Goal: Task Accomplishment & Management: Use online tool/utility

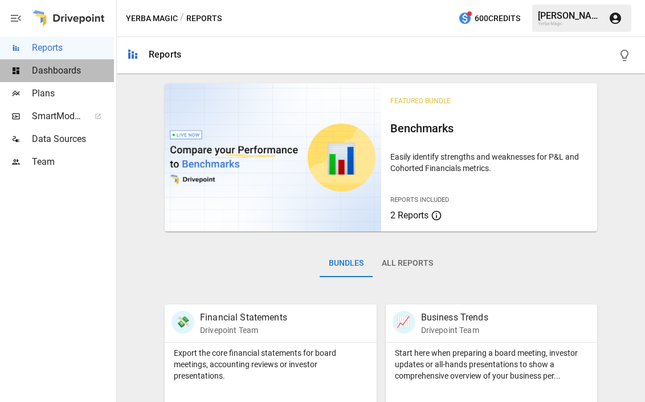
click at [68, 70] on span "Dashboards" at bounding box center [73, 71] width 82 height 14
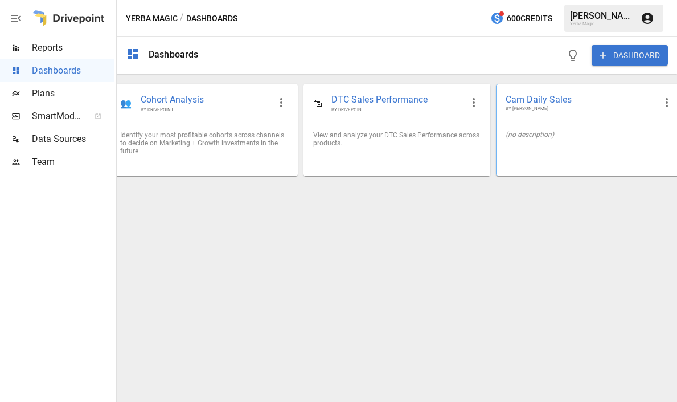
click at [563, 112] on span "BY [PERSON_NAME]" at bounding box center [580, 108] width 149 height 7
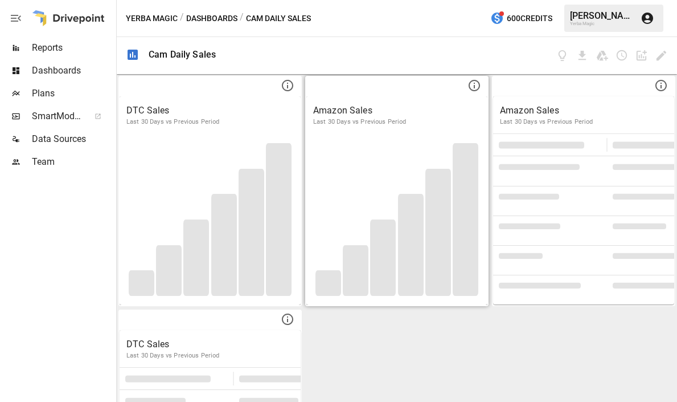
click at [427, 129] on div "Amazon Sales Last 30 Days vs Previous Period" at bounding box center [396, 115] width 181 height 38
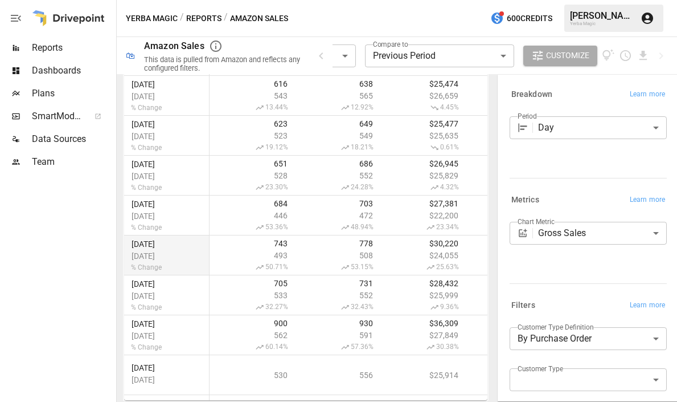
click at [79, 51] on span "Reports" at bounding box center [73, 48] width 82 height 14
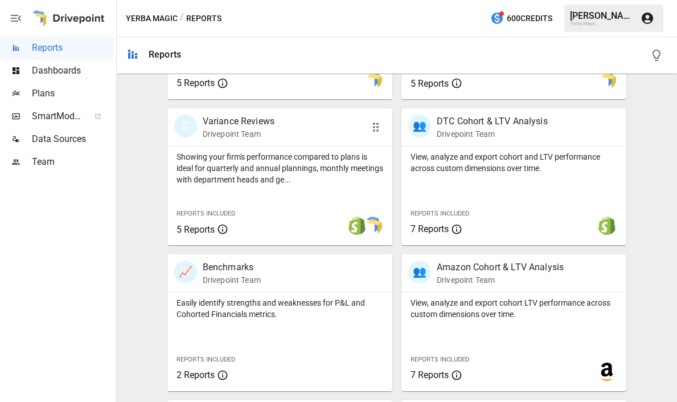
scroll to position [481, 0]
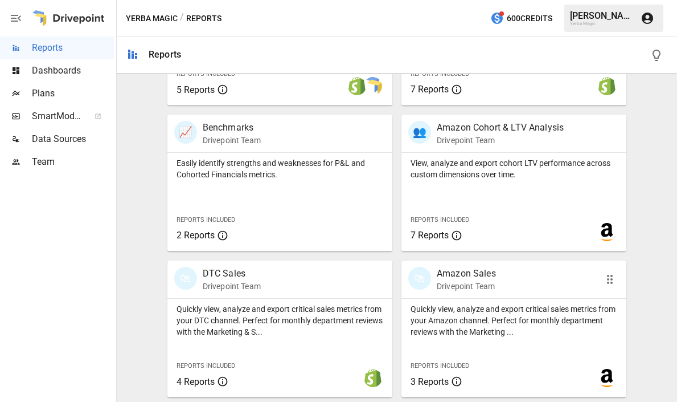
click at [453, 277] on p "Amazon Sales" at bounding box center [466, 274] width 59 height 14
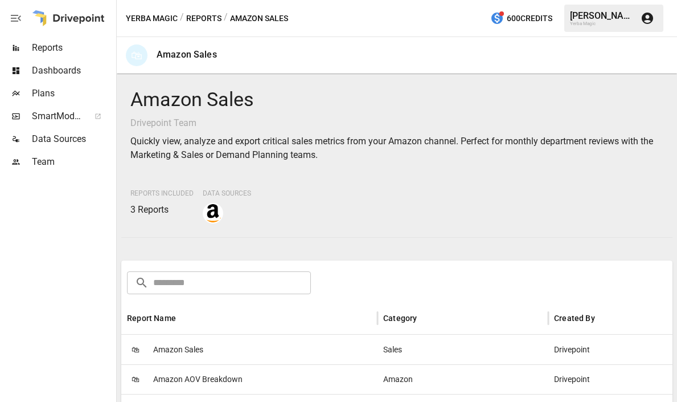
scroll to position [208, 0]
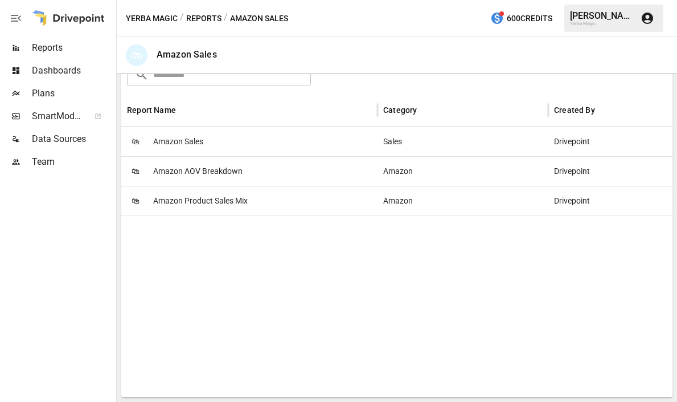
click at [276, 207] on div "🛍 Amazon Product Sales Mix" at bounding box center [249, 201] width 256 height 30
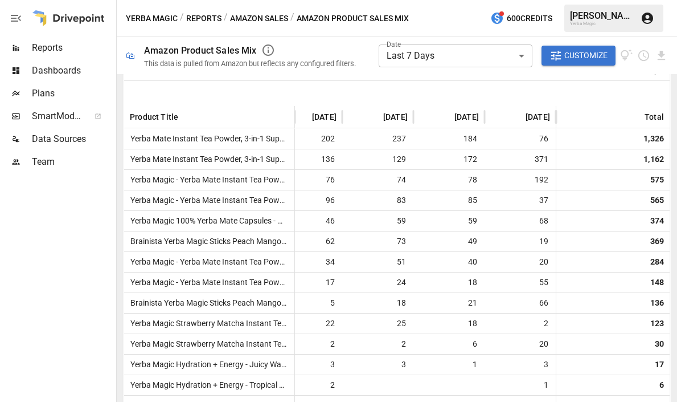
scroll to position [250, 0]
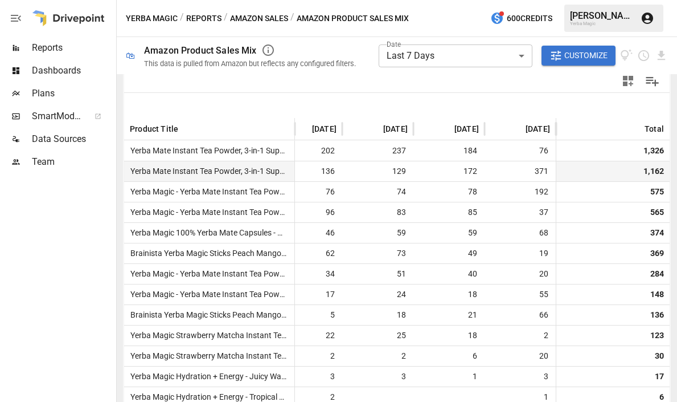
click at [240, 172] on span "Yerba Mate Instant Tea Powder, 3-in-1 Super Drink - Clean Energy, [MEDICAL_DATA…" at bounding box center [417, 170] width 582 height 9
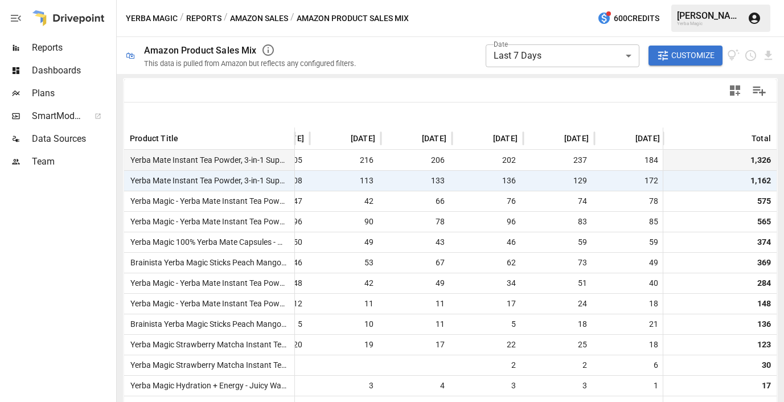
scroll to position [232, 0]
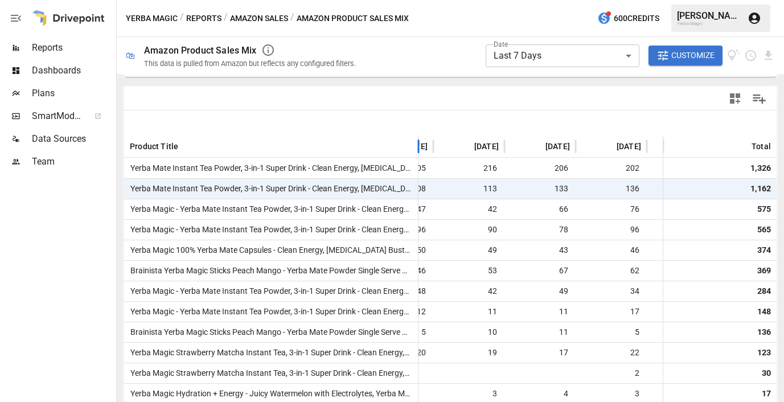
drag, startPoint x: 293, startPoint y: 140, endPoint x: 417, endPoint y: 139, distance: 123.6
click at [417, 139] on div at bounding box center [419, 147] width 6 height 22
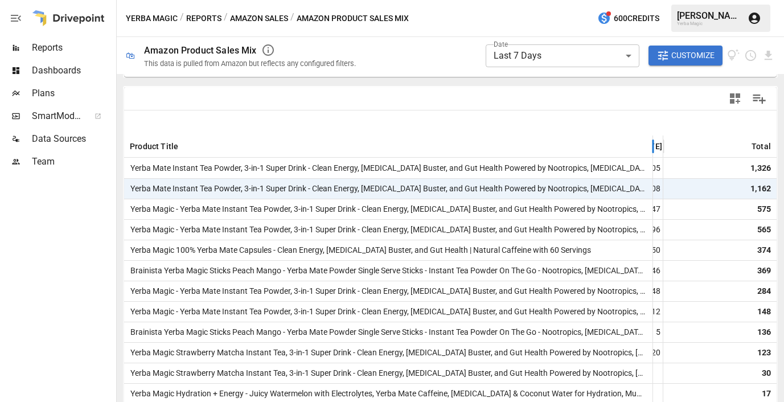
drag, startPoint x: 417, startPoint y: 139, endPoint x: 652, endPoint y: 137, distance: 235.3
click at [644, 137] on div at bounding box center [654, 147] width 6 height 22
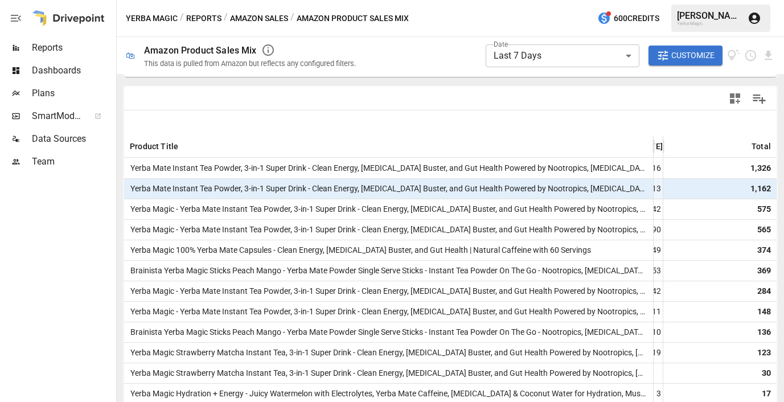
scroll to position [0, 156]
click at [570, 187] on span "Yerba Mate Instant Tea Powder, 3-in-1 Super Drink - Clean Energy, [MEDICAL_DATA…" at bounding box center [417, 188] width 582 height 9
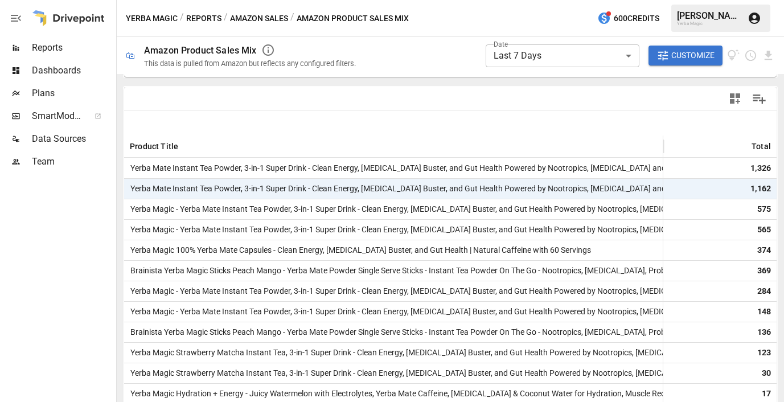
drag, startPoint x: 653, startPoint y: 139, endPoint x: 735, endPoint y: 144, distance: 82.7
click at [644, 144] on div "Product Title [DATE] [DATE] [DATE] [DATE] [DATE] Total" at bounding box center [578, 147] width 1218 height 22
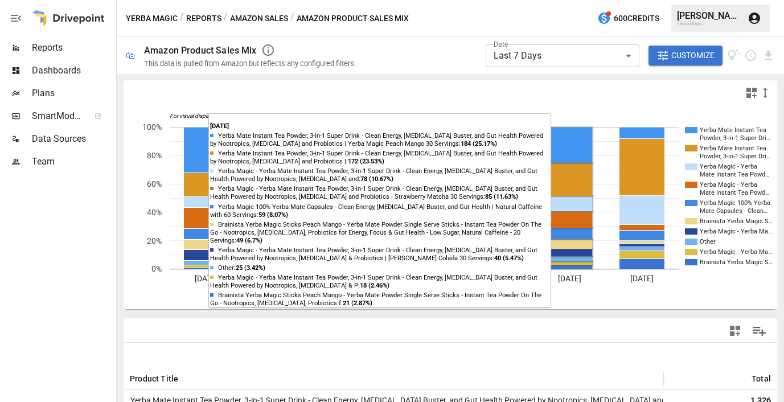
scroll to position [24, 0]
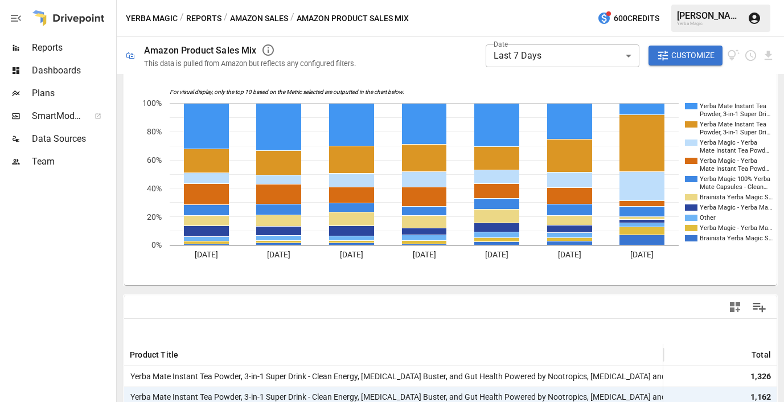
click at [644, 57] on span "Customize" at bounding box center [693, 55] width 43 height 14
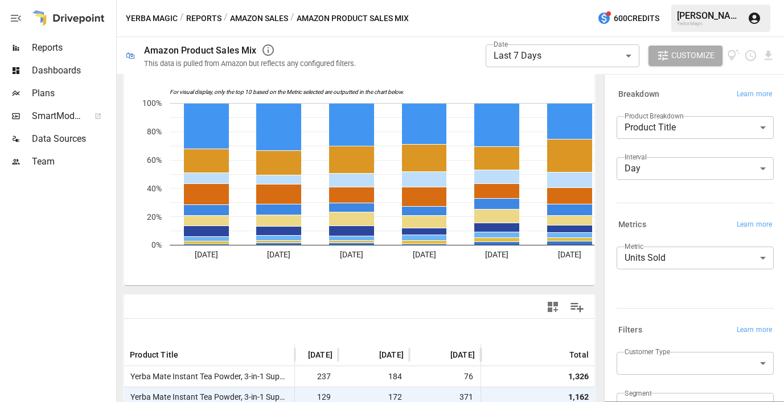
scroll to position [0, 313]
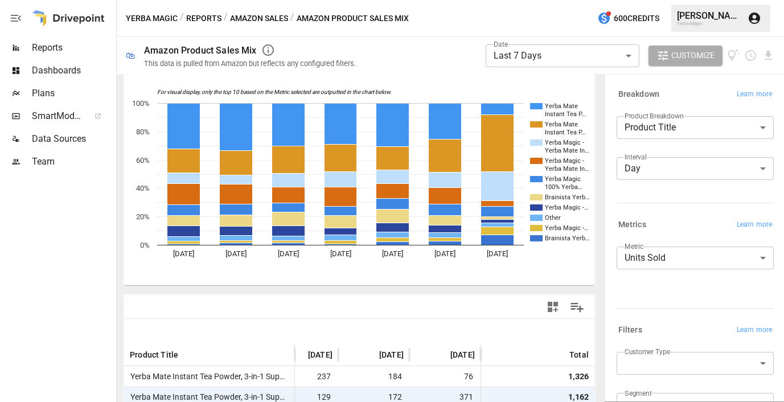
click at [644, 0] on body "**********" at bounding box center [392, 0] width 784 height 0
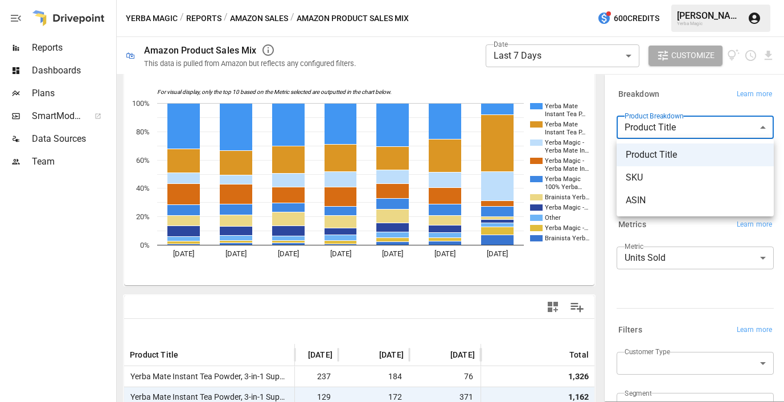
click at [644, 201] on span "ASIN" at bounding box center [695, 201] width 139 height 14
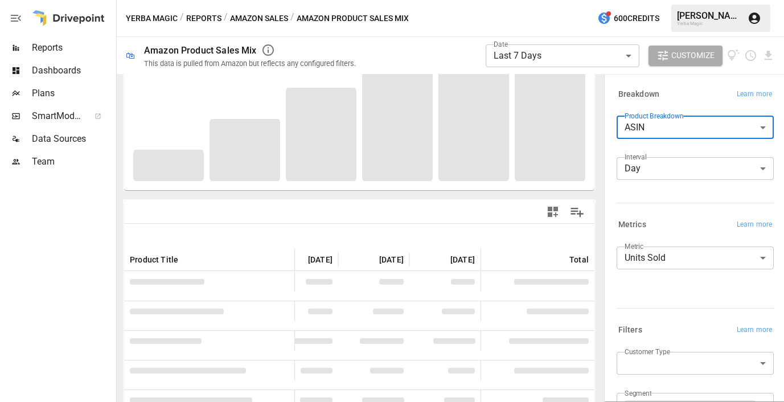
scroll to position [166, 0]
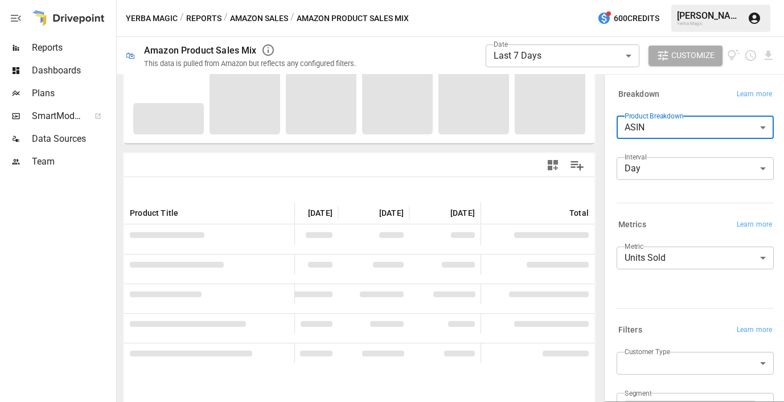
click at [446, 176] on div at bounding box center [474, 166] width 231 height 26
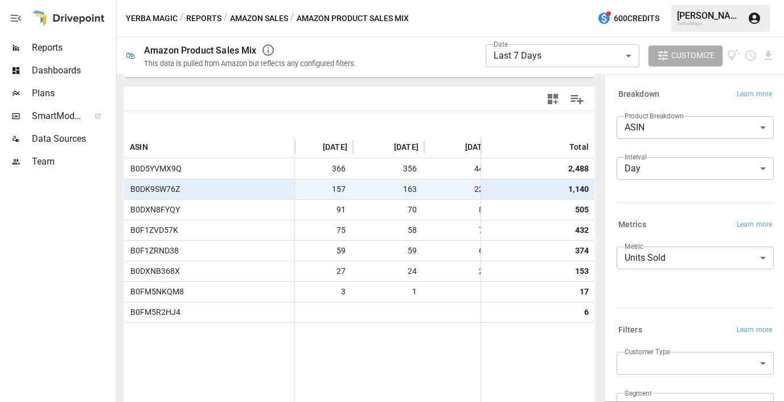
scroll to position [0, 313]
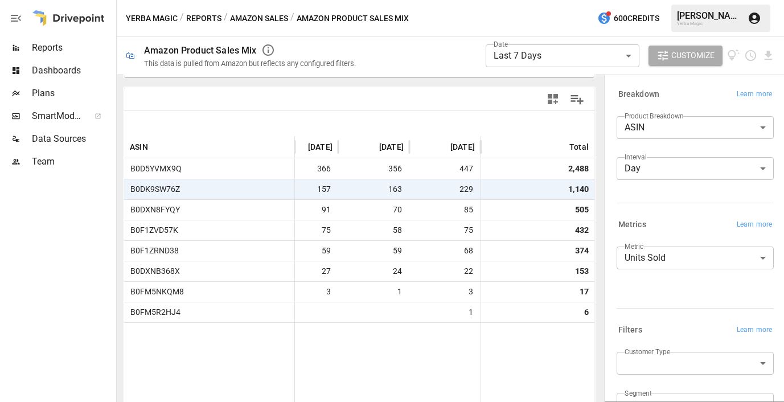
click at [644, 0] on body "**********" at bounding box center [392, 0] width 784 height 0
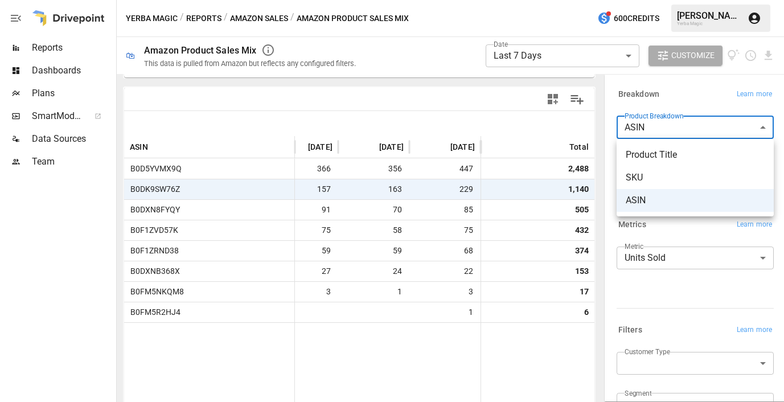
click at [644, 184] on span "SKU" at bounding box center [695, 178] width 139 height 14
type input "***"
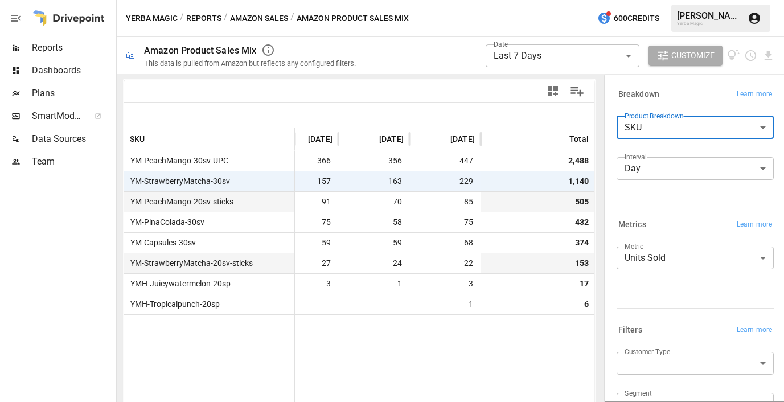
scroll to position [247, 0]
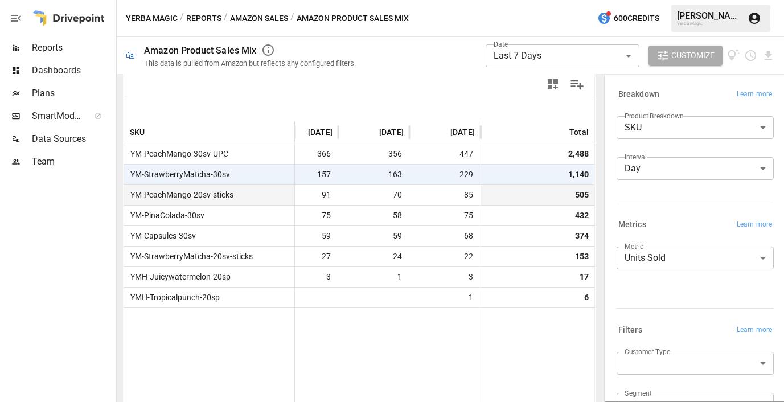
click at [504, 97] on div at bounding box center [359, 108] width 471 height 25
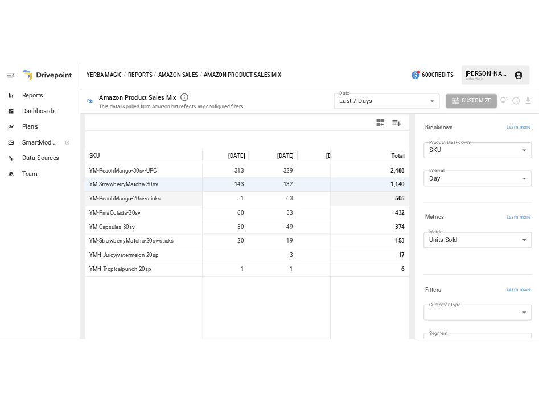
scroll to position [0, 0]
